Goal: Go to known website: Access a specific website the user already knows

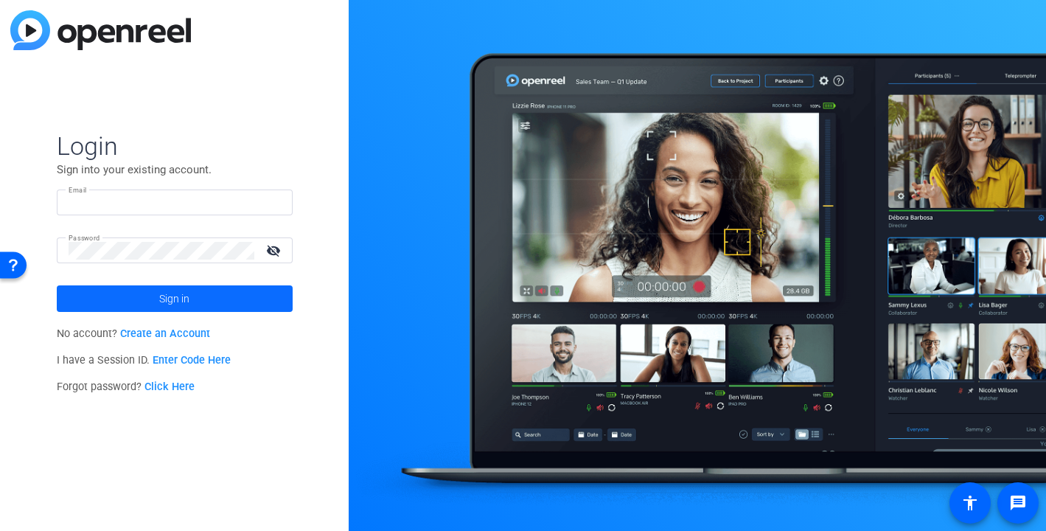
type input "[PERSON_NAME][EMAIL_ADDRESS][DOMAIN_NAME]"
click at [223, 299] on span at bounding box center [175, 298] width 236 height 35
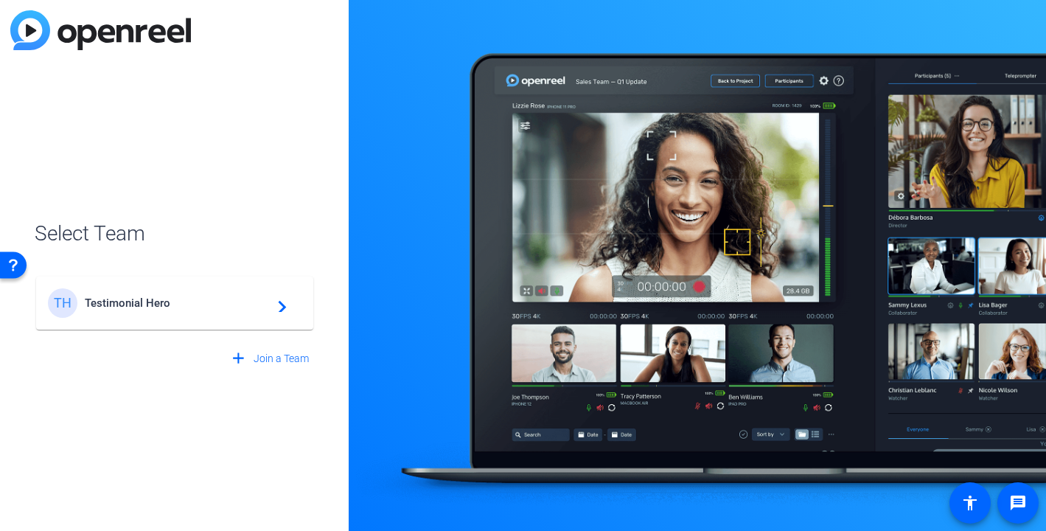
click at [142, 307] on span "Testimonial Hero" at bounding box center [177, 302] width 184 height 13
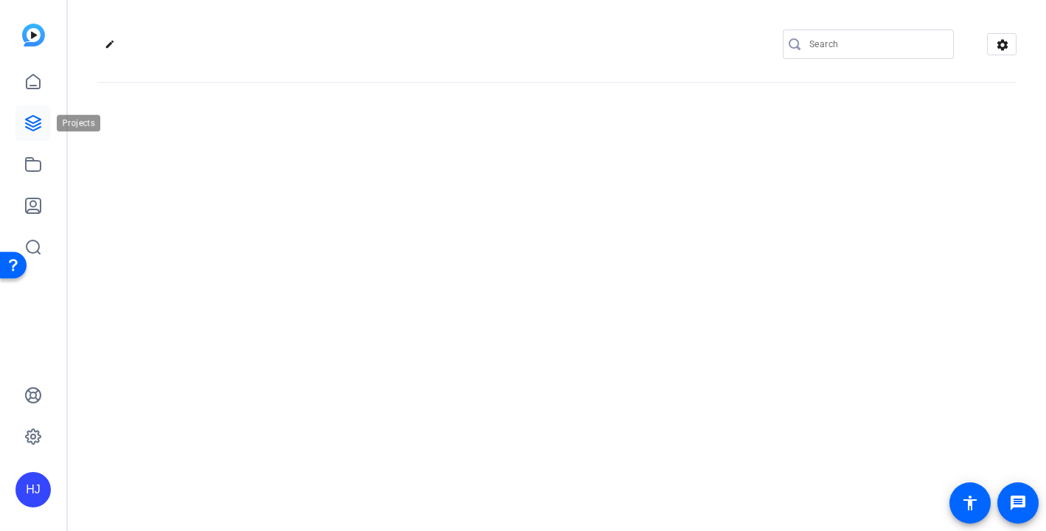
click at [38, 120] on icon at bounding box center [33, 123] width 15 height 15
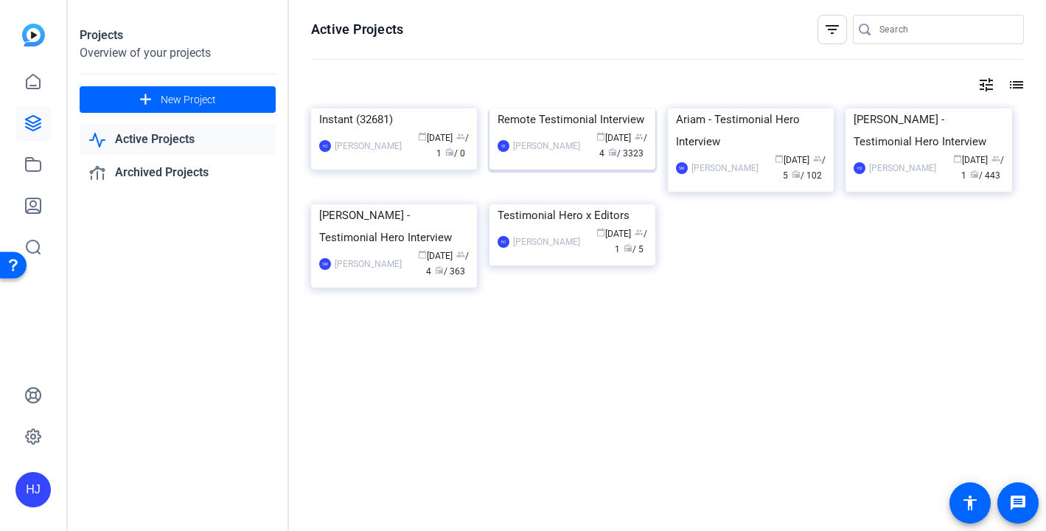
click at [560, 130] on div "Remote Testimonial Interview" at bounding box center [573, 119] width 150 height 22
